Goal: Check status

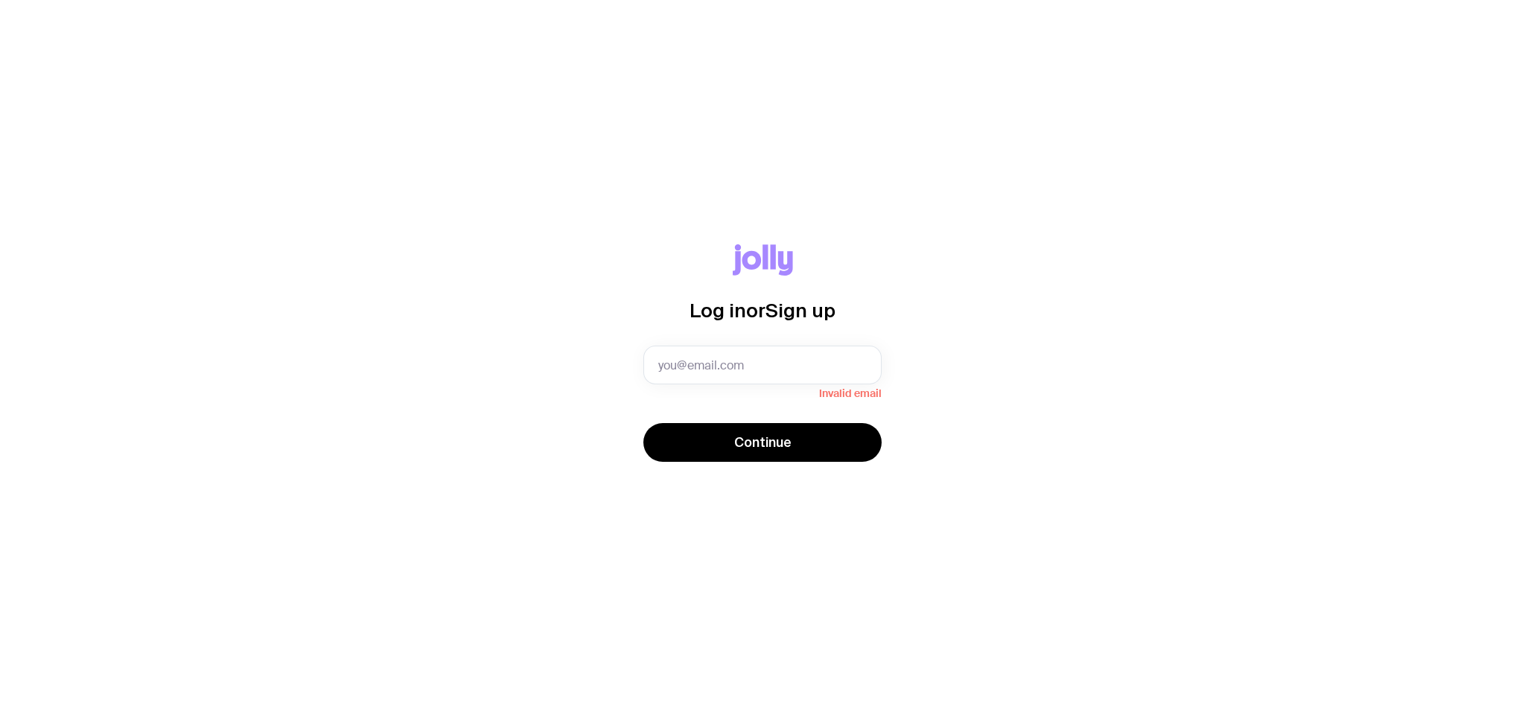
type input "[PERSON_NAME][EMAIL_ADDRESS][PERSON_NAME][DOMAIN_NAME]"
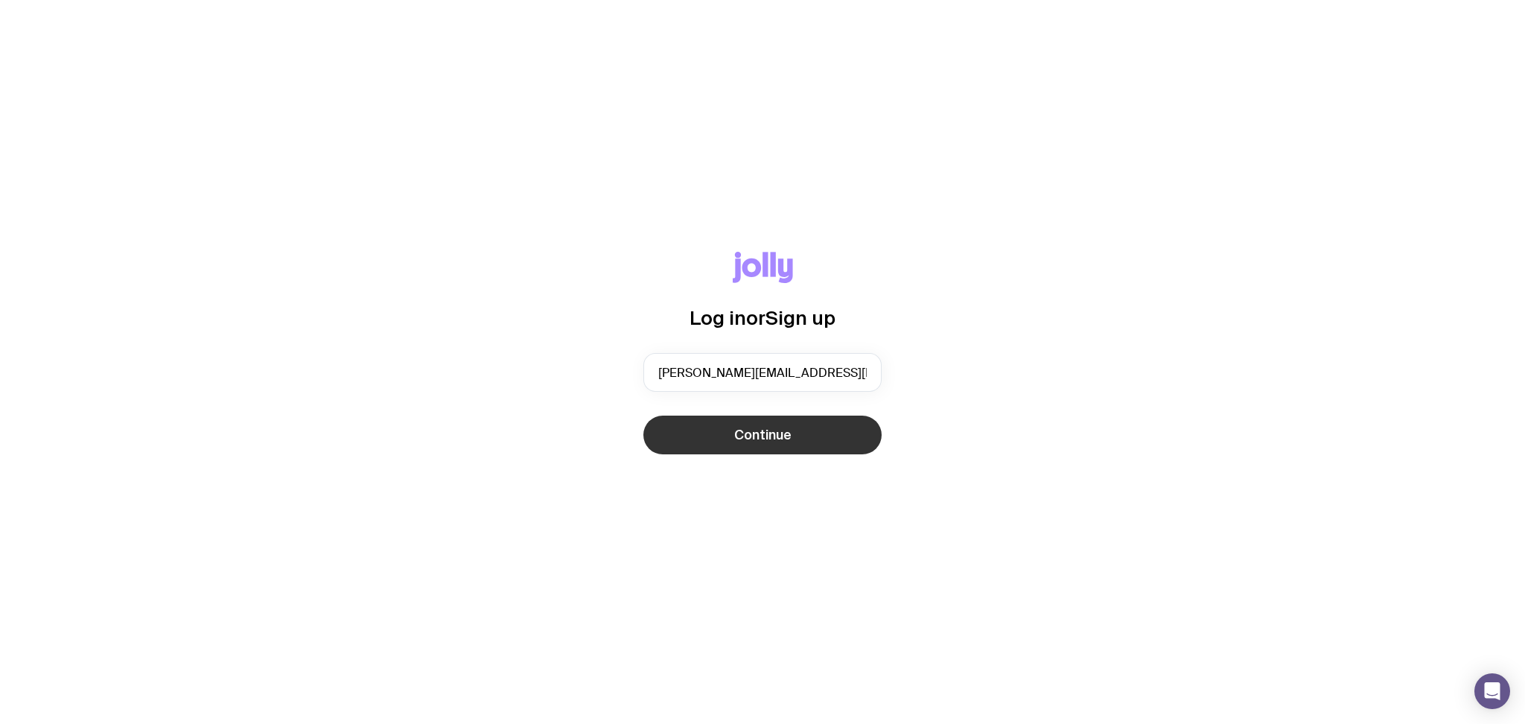
click at [811, 444] on button "Continue" at bounding box center [762, 435] width 238 height 39
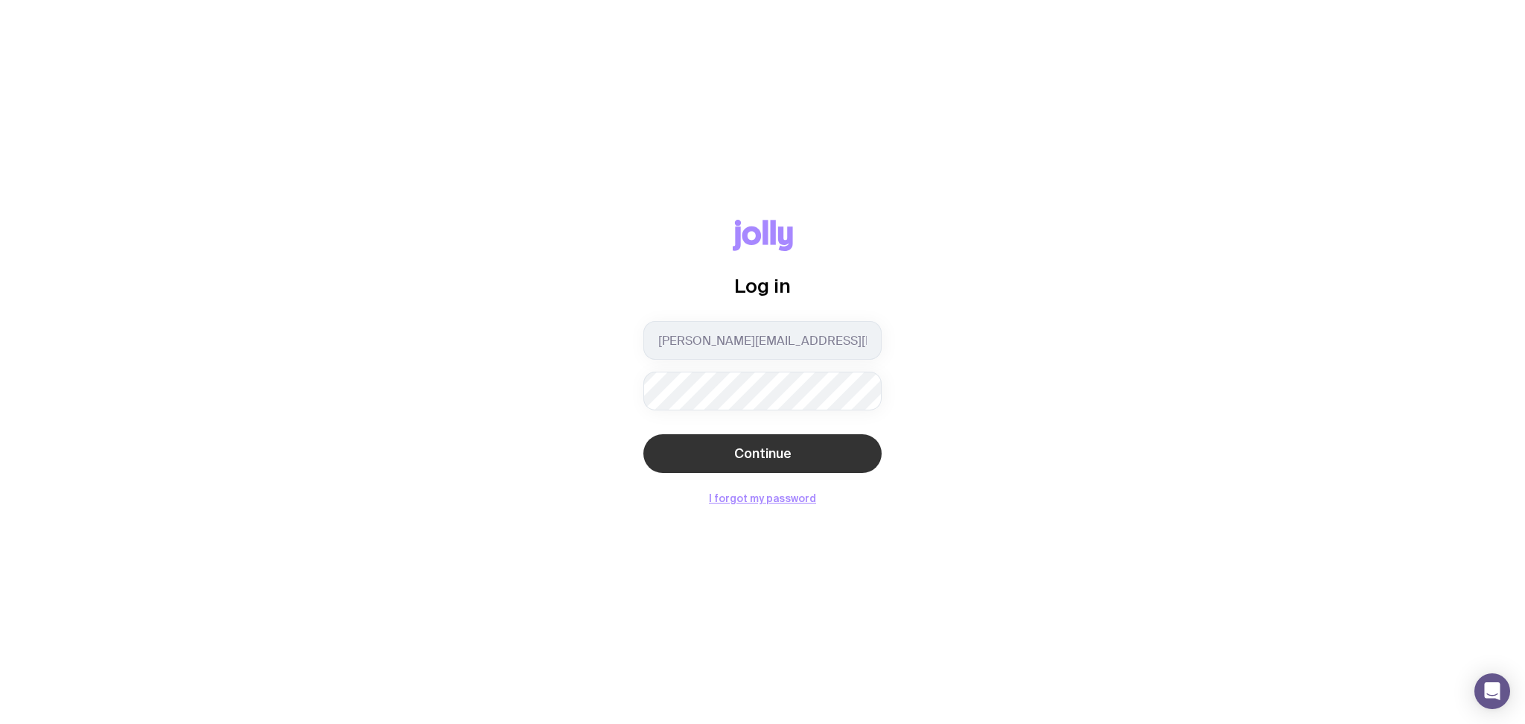
click at [781, 460] on span "Continue" at bounding box center [762, 454] width 57 height 18
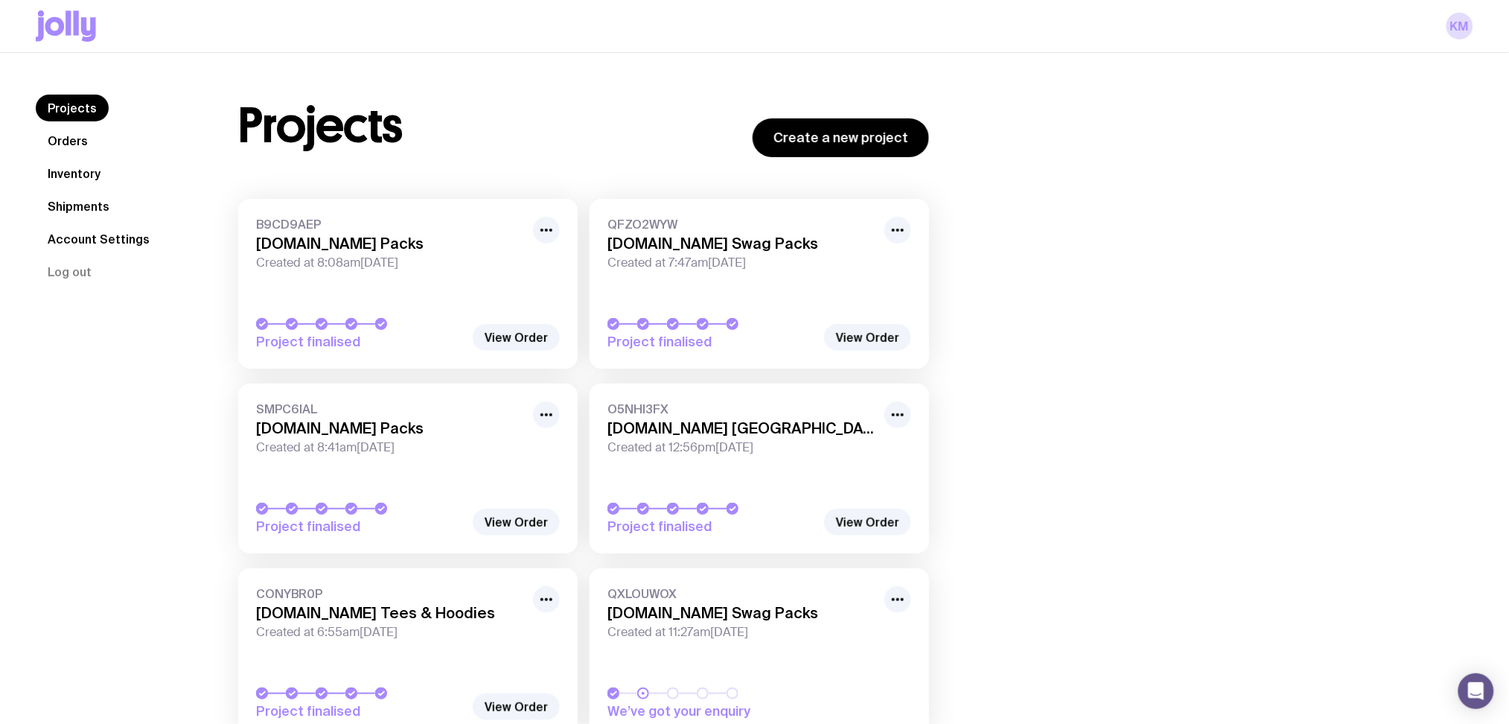
scroll to position [99, 0]
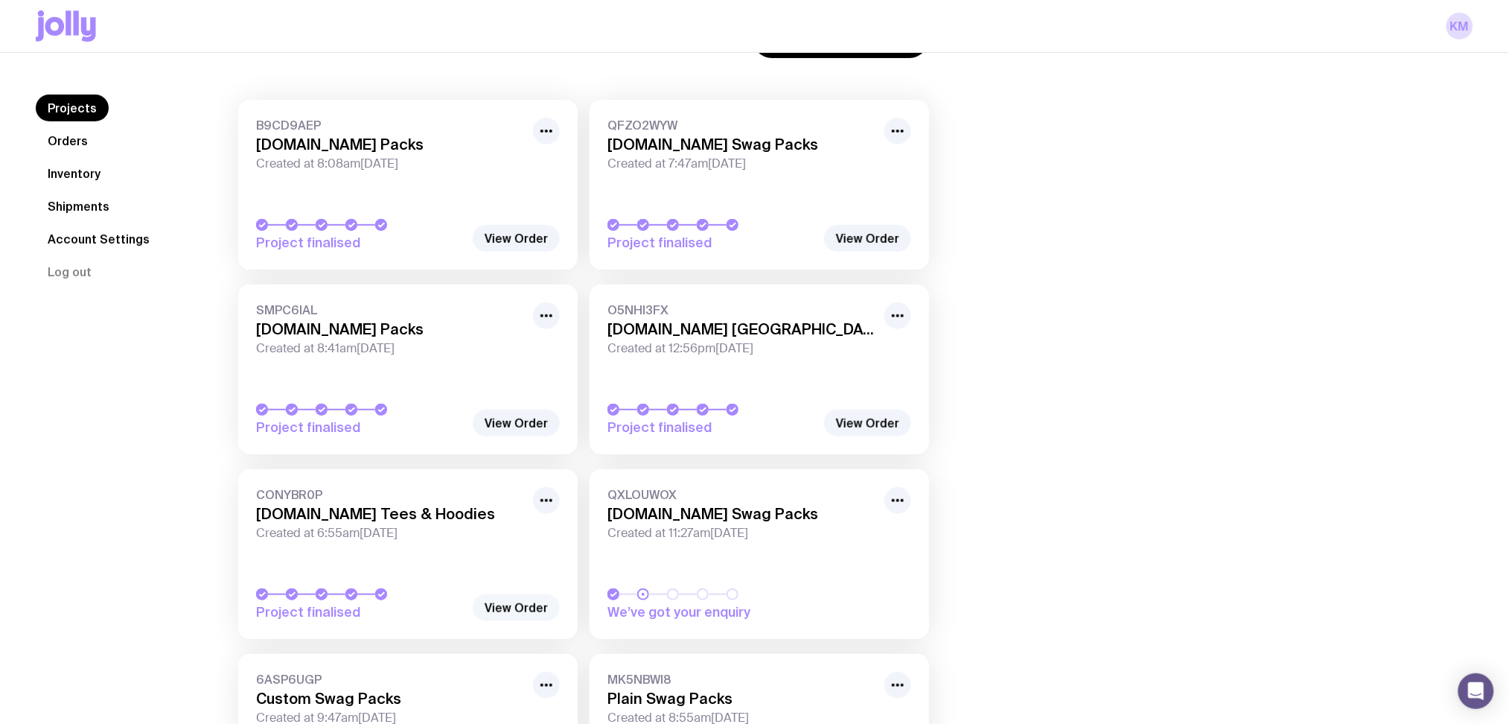
click at [526, 605] on link "View Order" at bounding box center [516, 607] width 87 height 27
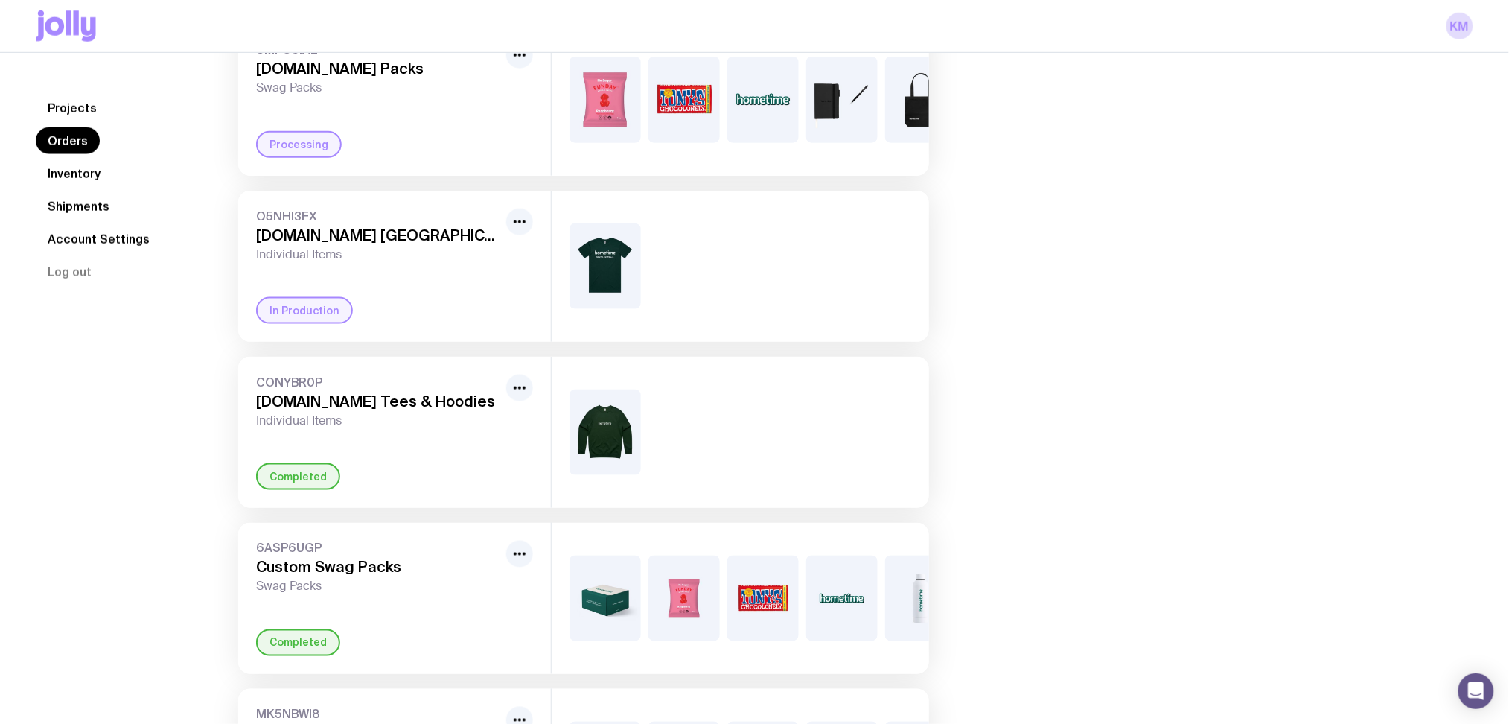
scroll to position [596, 0]
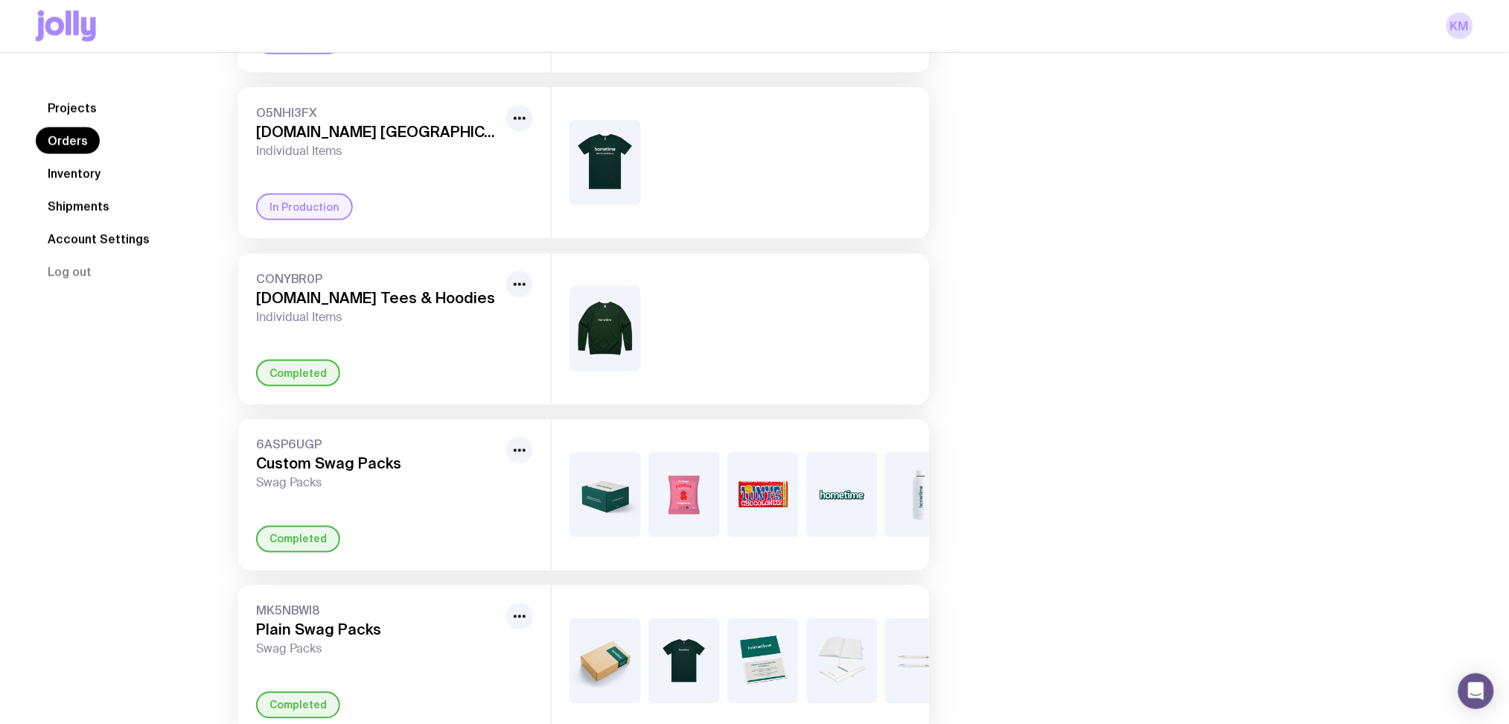
click at [65, 201] on link "Shipments" at bounding box center [79, 206] width 86 height 27
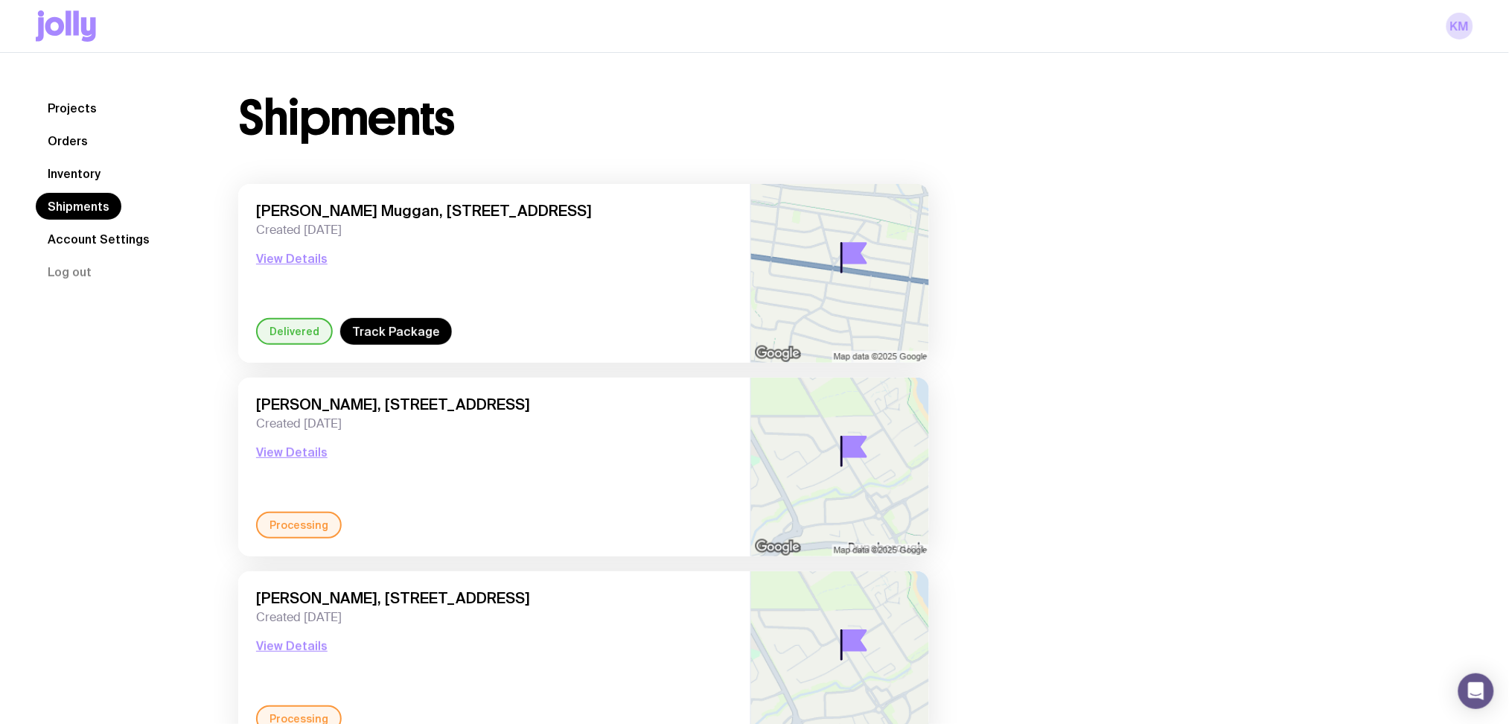
click at [54, 142] on link "Orders" at bounding box center [68, 140] width 64 height 27
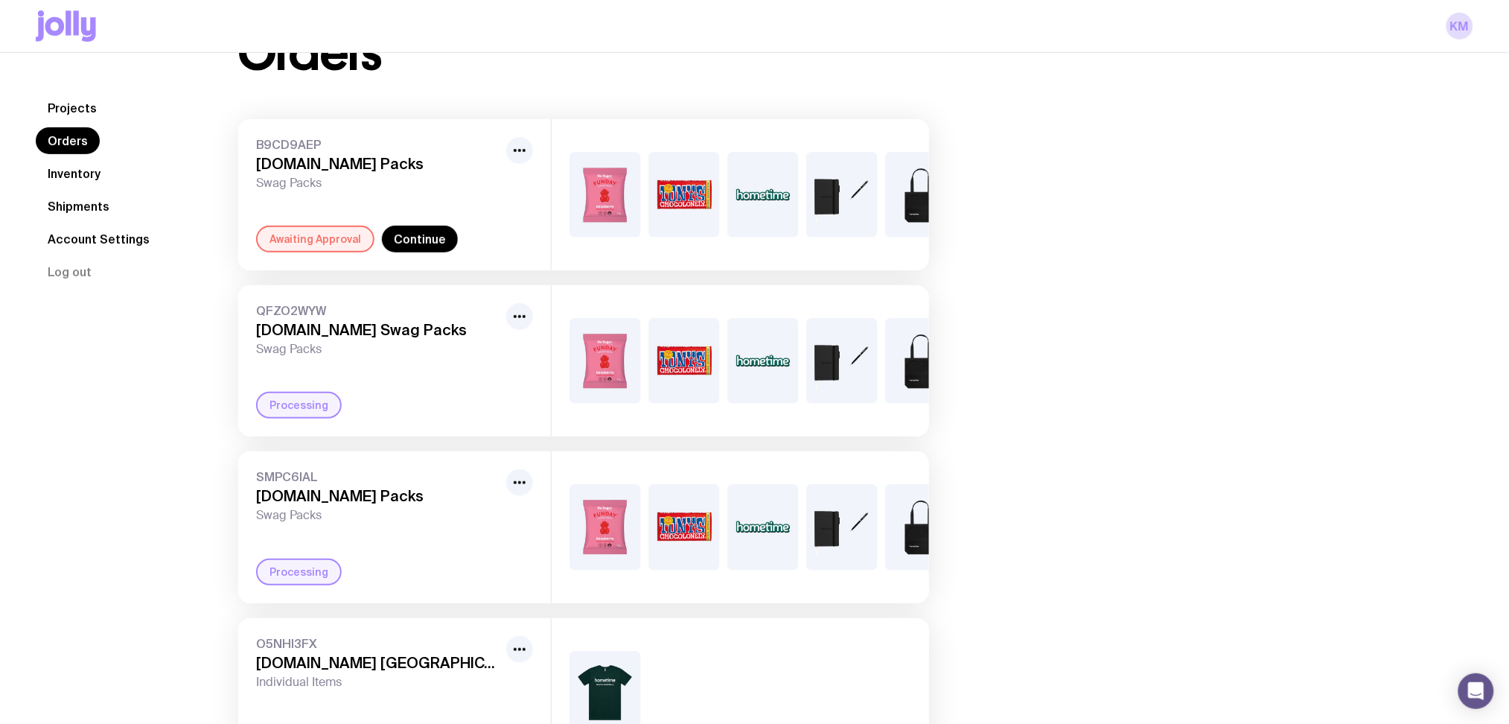
scroll to position [99, 0]
